Goal: Information Seeking & Learning: Understand process/instructions

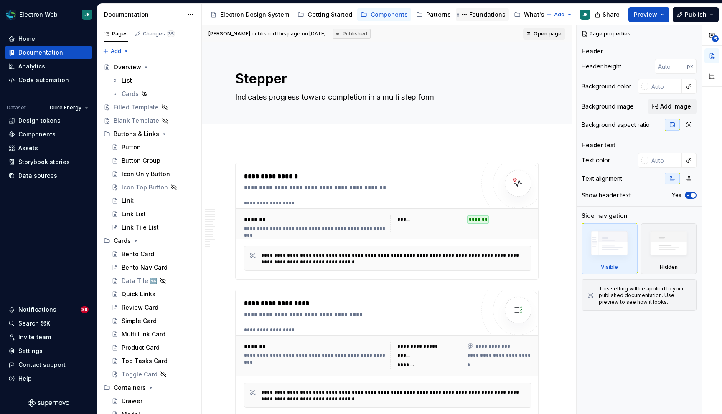
click at [485, 16] on div "Foundations" at bounding box center [487, 14] width 36 height 8
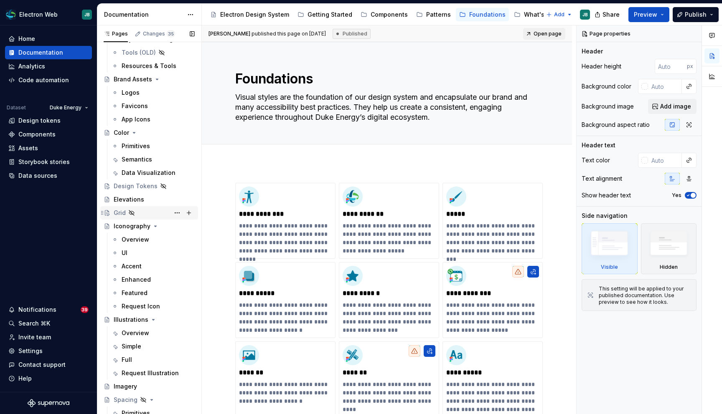
scroll to position [95, 0]
click at [128, 247] on div "UI" at bounding box center [158, 253] width 73 height 12
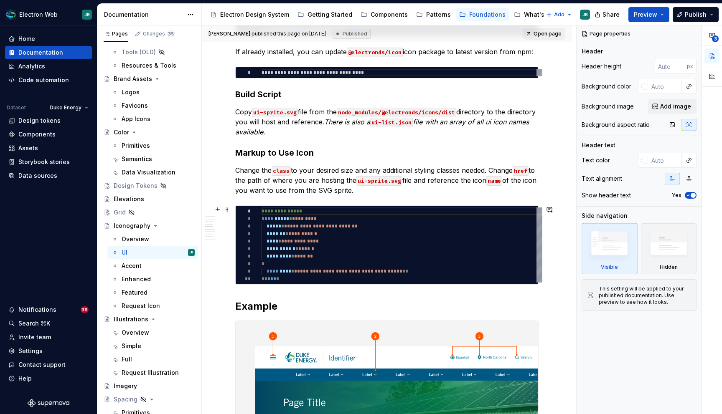
scroll to position [392, 0]
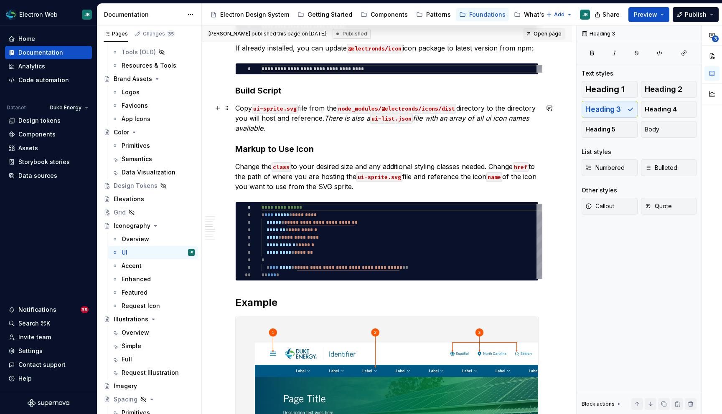
click at [319, 122] on p "Copy ui-sprite.svg file from the node_modules/@electronds/icons/dist directory …" at bounding box center [386, 118] width 303 height 30
click at [315, 111] on p "Copy ui-sprite.svg file from the node_modules/@electronds/icons/dist directory …" at bounding box center [386, 118] width 303 height 30
click at [239, 112] on p "Copy ui-sprite.svg file from the node_modules/@electronds/icons/dist directory …" at bounding box center [386, 118] width 303 height 30
click at [672, 129] on button "Body" at bounding box center [669, 129] width 56 height 17
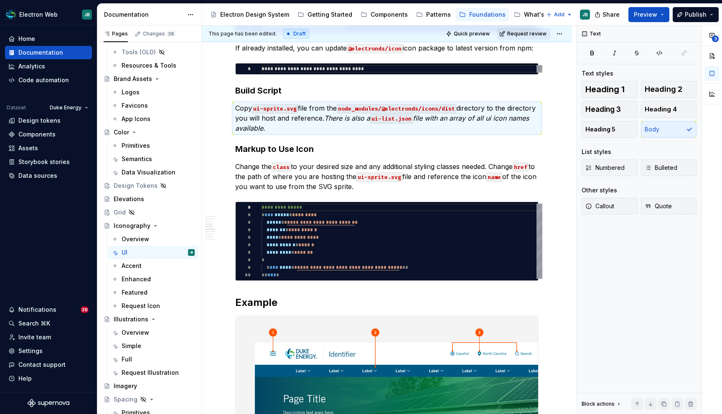
click at [520, 33] on span "Request review" at bounding box center [526, 33] width 39 height 7
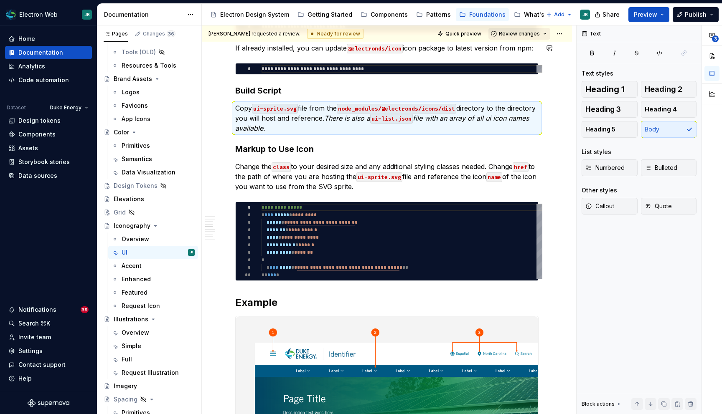
click at [525, 37] on span "Review changes" at bounding box center [519, 33] width 41 height 7
click at [523, 51] on div "Approve" at bounding box center [546, 50] width 73 height 8
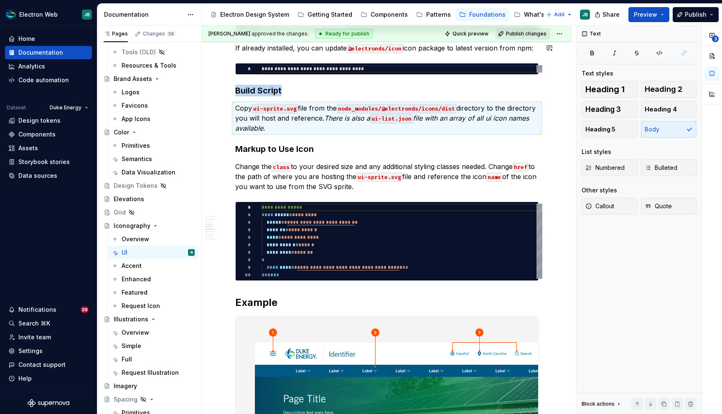
click at [526, 31] on span "Publish changes" at bounding box center [526, 33] width 41 height 7
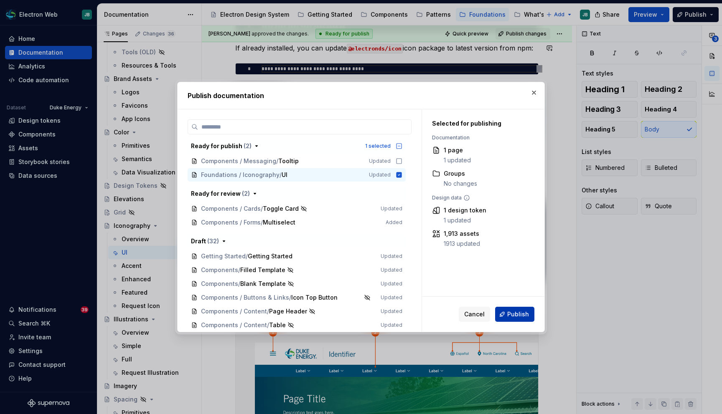
click at [513, 313] on span "Publish" at bounding box center [518, 314] width 22 height 8
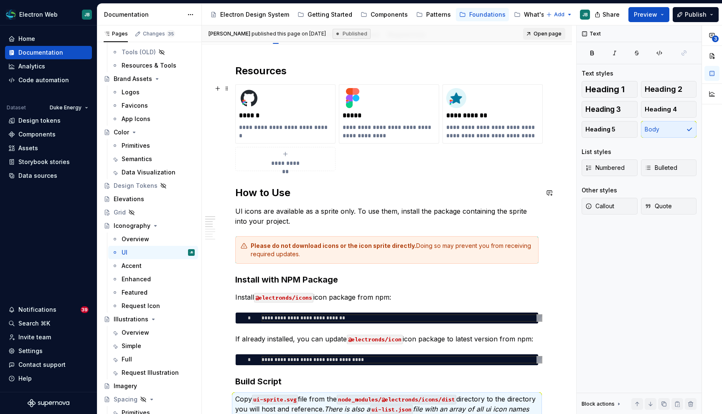
scroll to position [0, 0]
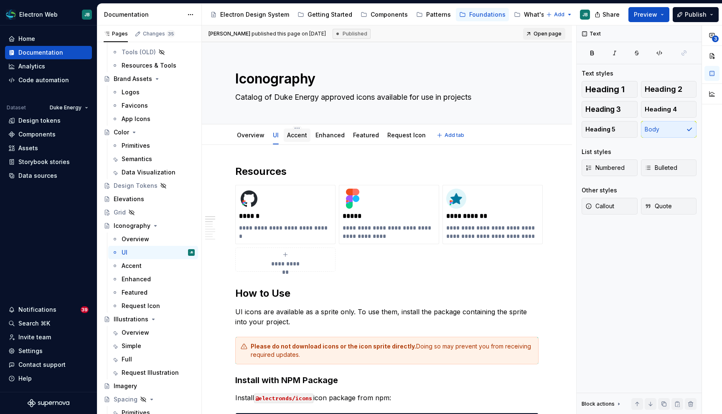
click at [290, 138] on link "Accent" at bounding box center [297, 135] width 20 height 7
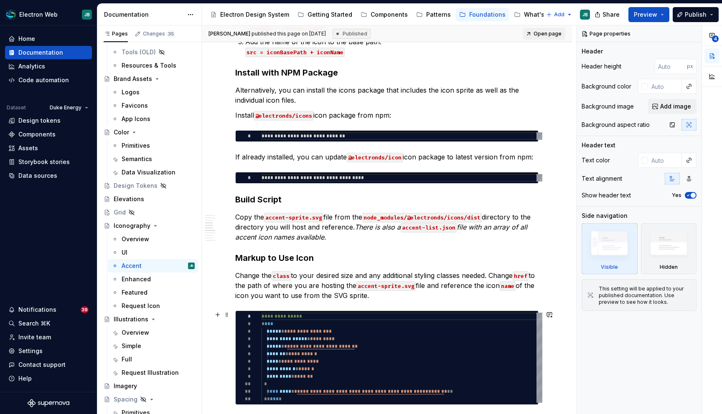
scroll to position [525, 0]
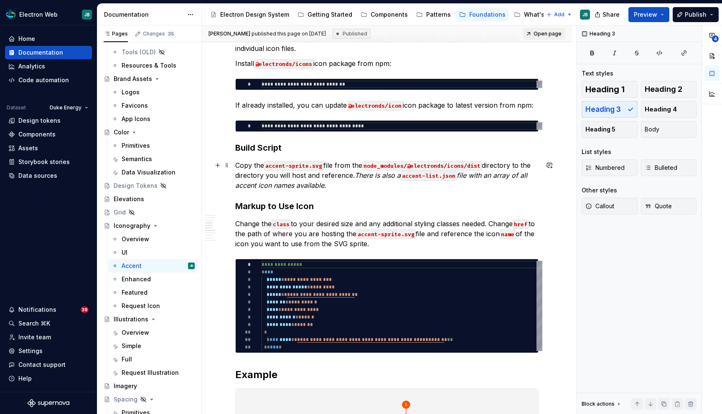
click at [349, 179] on p "Copy the accent-sprite.svg file from the node_modules/@electronds/icons/dist di…" at bounding box center [386, 175] width 303 height 30
click at [668, 128] on button "Body" at bounding box center [669, 129] width 56 height 17
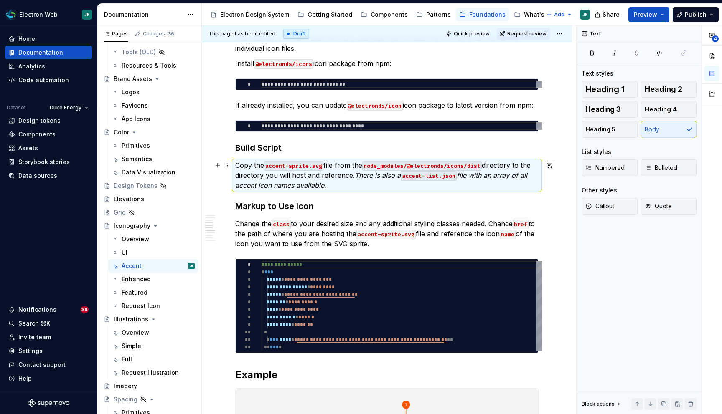
click at [401, 175] on em "There is also a" at bounding box center [378, 175] width 46 height 8
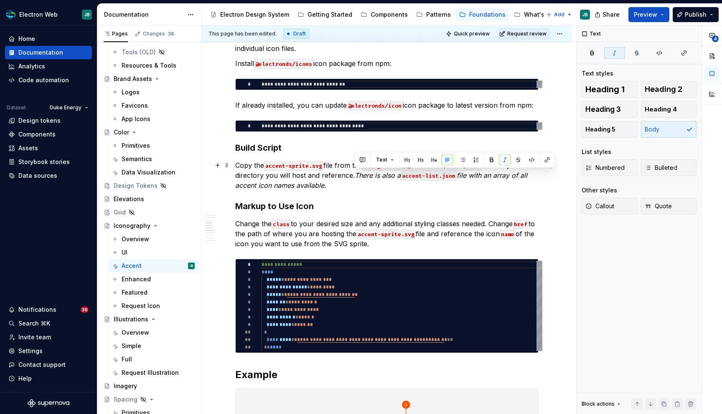
drag, startPoint x: 401, startPoint y: 175, endPoint x: 354, endPoint y: 176, distance: 47.6
click at [354, 176] on p "Copy the accent-sprite.svg file from the node_modules/@electronds/icons/dist di…" at bounding box center [386, 175] width 303 height 30
click at [503, 160] on button "button" at bounding box center [505, 160] width 12 height 12
drag, startPoint x: 461, startPoint y: 178, endPoint x: 476, endPoint y: 188, distance: 18.2
click at [476, 188] on p "Copy the accent-sprite.svg file from the node_modules/@electronds/icons/dist di…" at bounding box center [386, 175] width 303 height 30
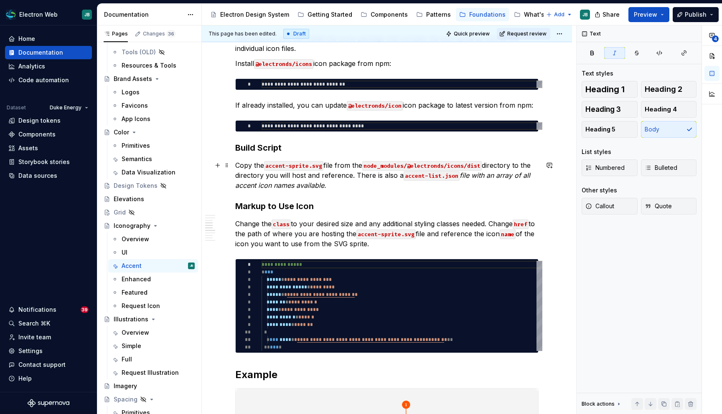
click at [467, 180] on p "Copy the accent-sprite.svg file from the node_modules/@electronds/icons/dist di…" at bounding box center [386, 175] width 303 height 30
drag, startPoint x: 458, startPoint y: 175, endPoint x: 465, endPoint y: 184, distance: 11.0
click at [465, 184] on p "Copy the accent-sprite.svg file from the node_modules/@electronds/icons/dist di…" at bounding box center [386, 175] width 303 height 30
click at [613, 52] on icon "button" at bounding box center [614, 53] width 7 height 7
click at [545, 202] on div "**********" at bounding box center [387, 385] width 370 height 1530
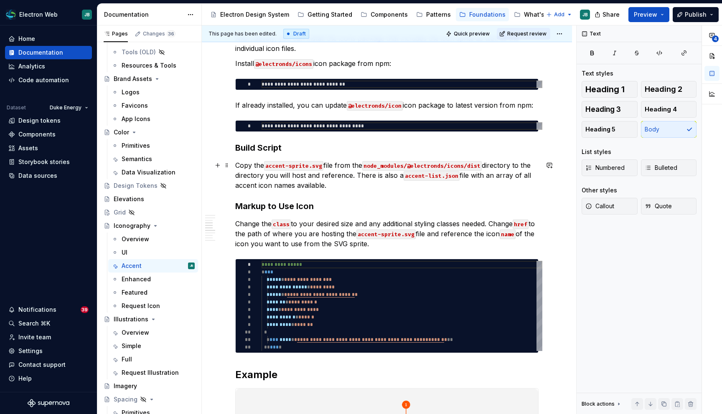
click at [351, 183] on p "Copy the accent-sprite.svg file from the node_modules/@electronds/icons/dist di…" at bounding box center [386, 175] width 303 height 30
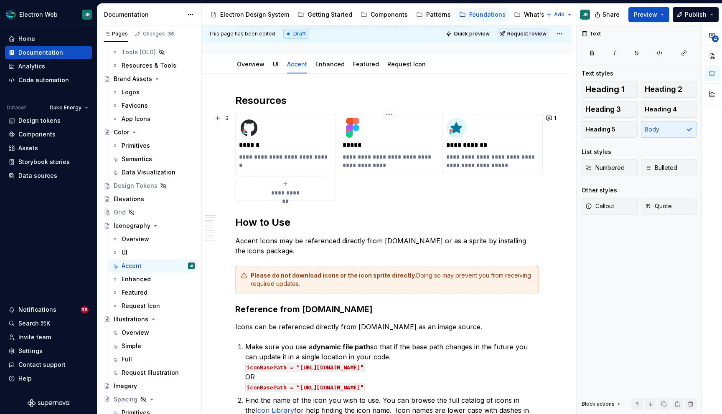
scroll to position [0, 0]
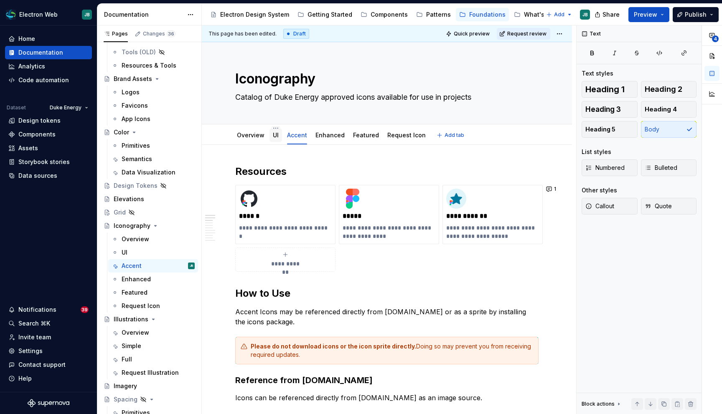
click at [275, 137] on link "UI" at bounding box center [276, 135] width 6 height 7
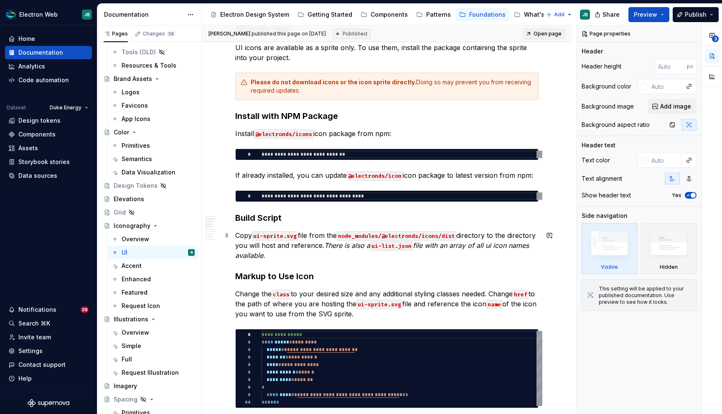
scroll to position [267, 0]
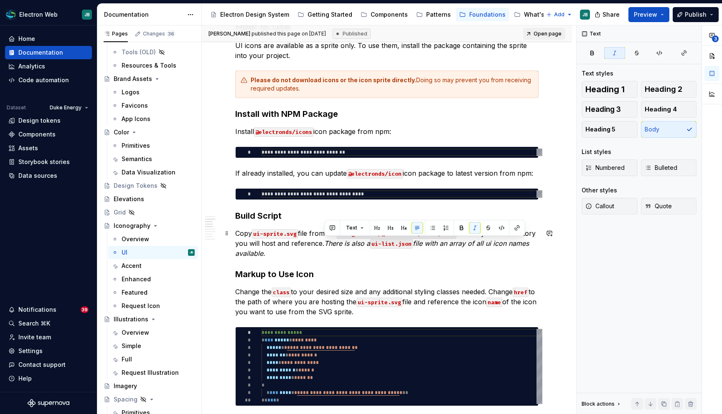
drag, startPoint x: 326, startPoint y: 242, endPoint x: 373, endPoint y: 243, distance: 46.8
click at [373, 243] on p "Copy ui-sprite.svg file from the node_modules/@electronds/icons/dist directory …" at bounding box center [386, 243] width 303 height 30
click at [477, 228] on button "button" at bounding box center [475, 228] width 12 height 12
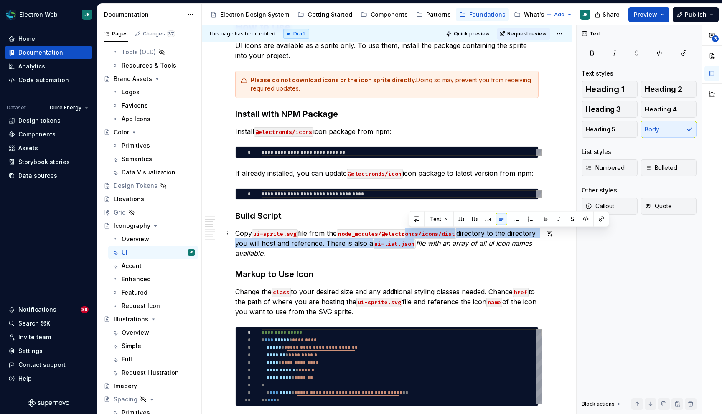
drag, startPoint x: 415, startPoint y: 243, endPoint x: 408, endPoint y: 238, distance: 9.0
click at [407, 238] on p "Copy ui-sprite.svg file from the node_modules/@electronds/icons/dist directory …" at bounding box center [386, 243] width 303 height 30
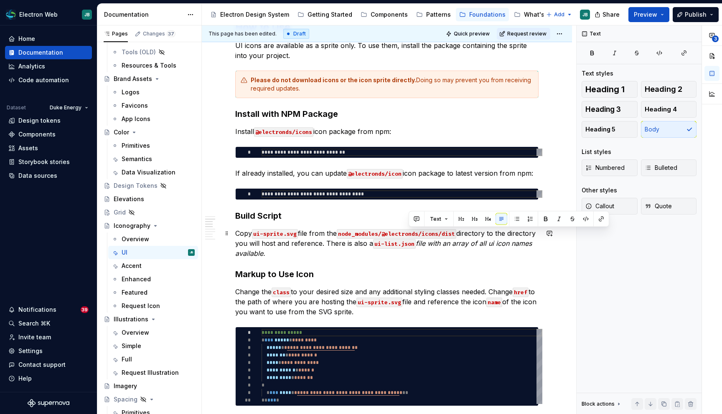
click at [416, 242] on em "file with an array of all ui icon names available." at bounding box center [384, 248] width 299 height 18
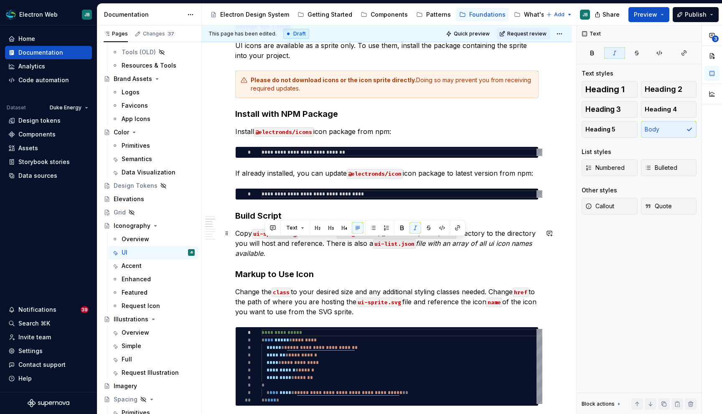
drag, startPoint x: 415, startPoint y: 244, endPoint x: 419, endPoint y: 251, distance: 8.6
click at [419, 251] on p "Copy ui-sprite.svg file from the node_modules/@electronds/icons/dist directory …" at bounding box center [386, 243] width 303 height 30
click at [415, 226] on button "button" at bounding box center [415, 228] width 12 height 12
click at [378, 103] on div "**********" at bounding box center [386, 401] width 303 height 1007
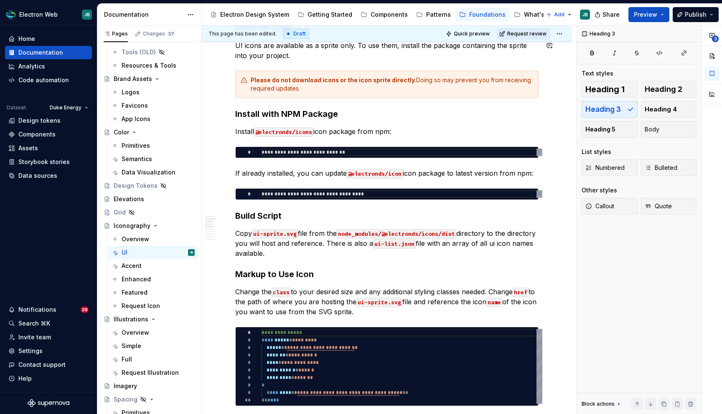
click at [531, 31] on span "Request review" at bounding box center [526, 33] width 39 height 7
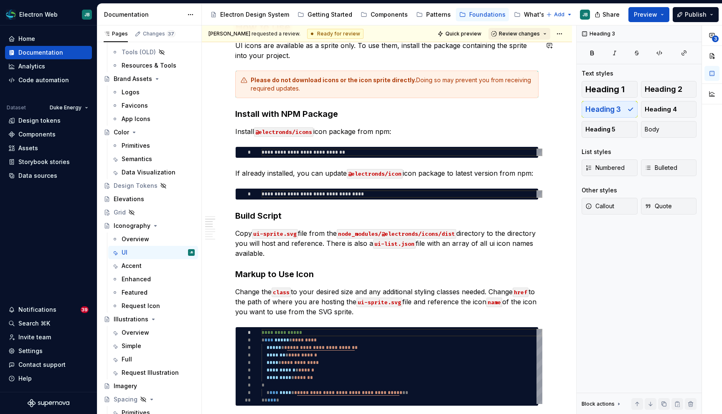
click at [527, 36] on span "Review changes" at bounding box center [519, 33] width 41 height 7
click at [527, 52] on div "Approve" at bounding box center [546, 50] width 73 height 8
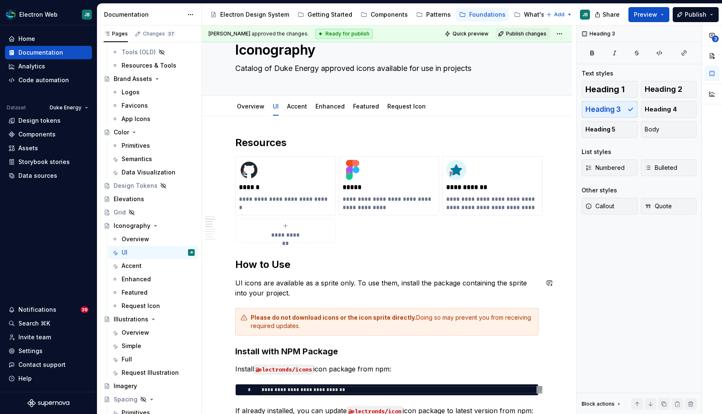
scroll to position [0, 0]
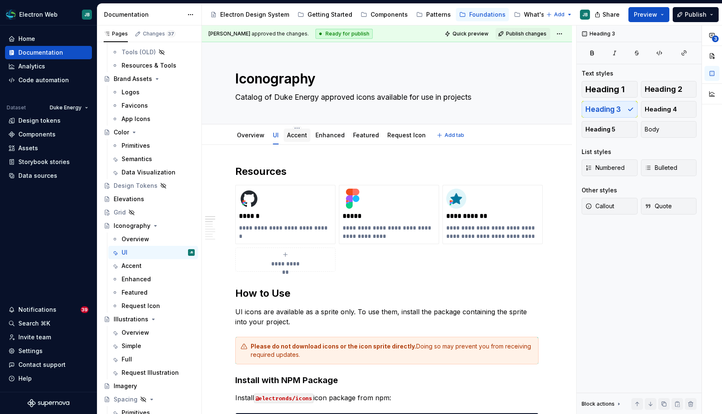
click at [296, 137] on link "Accent" at bounding box center [297, 135] width 20 height 7
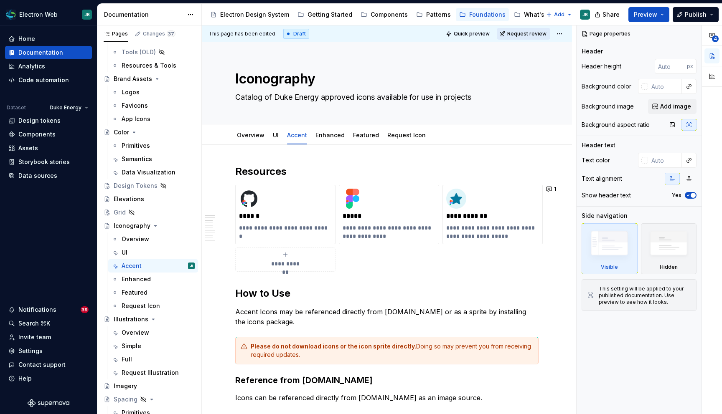
click at [525, 28] on div "Quick preview Request review" at bounding box center [504, 34] width 122 height 12
click at [525, 34] on span "Request review" at bounding box center [526, 33] width 39 height 7
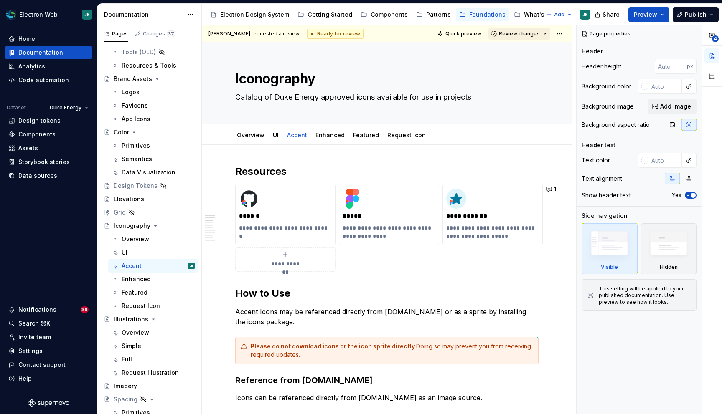
click at [526, 33] on span "Review changes" at bounding box center [519, 33] width 41 height 7
click at [524, 46] on div "Approve" at bounding box center [546, 50] width 73 height 8
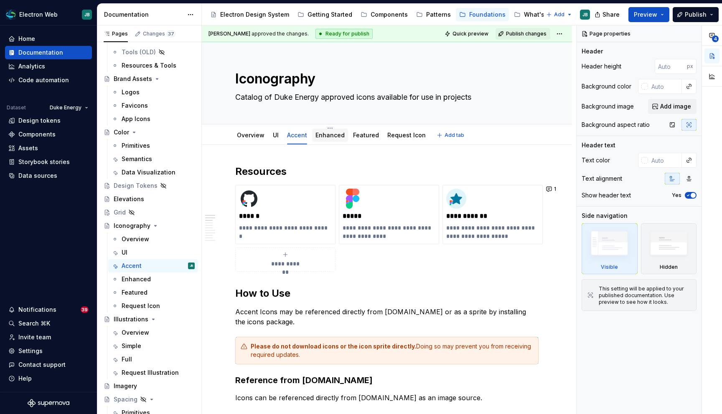
click at [331, 137] on link "Enhanced" at bounding box center [329, 135] width 29 height 7
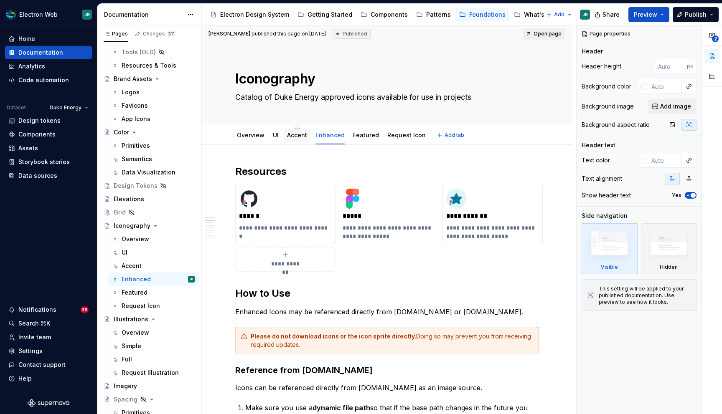
click at [300, 135] on link "Accent" at bounding box center [297, 135] width 20 height 7
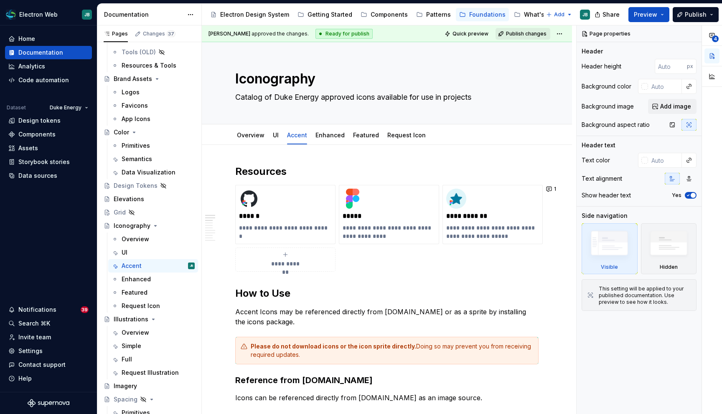
click at [533, 35] on span "Publish changes" at bounding box center [526, 33] width 41 height 7
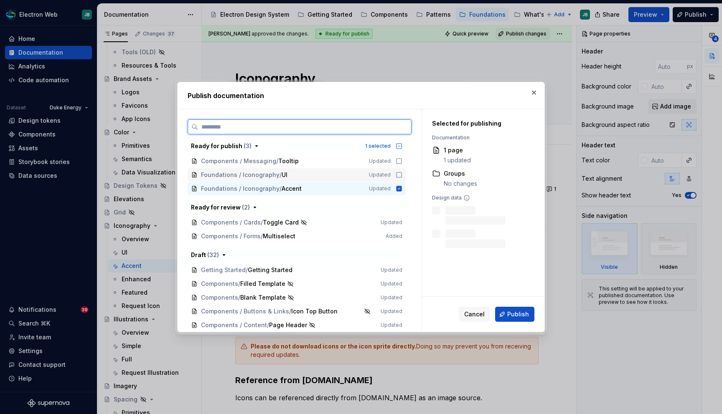
click at [402, 174] on icon at bounding box center [399, 175] width 7 height 7
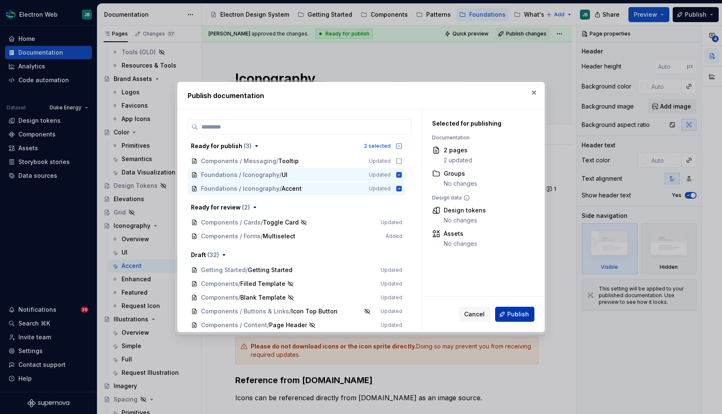
click at [510, 315] on span "Publish" at bounding box center [518, 314] width 22 height 8
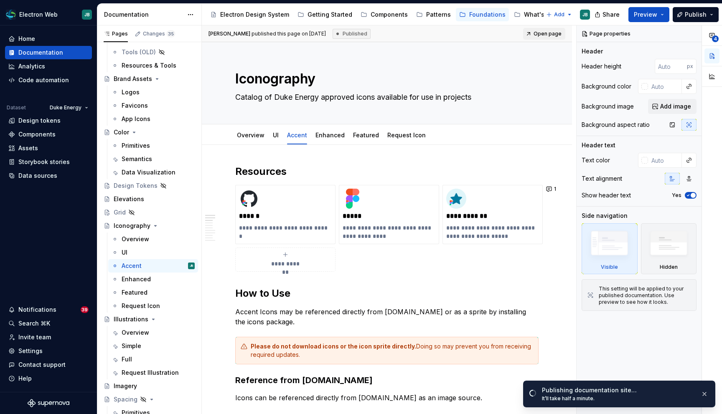
type textarea "*"
